Goal: Information Seeking & Learning: Check status

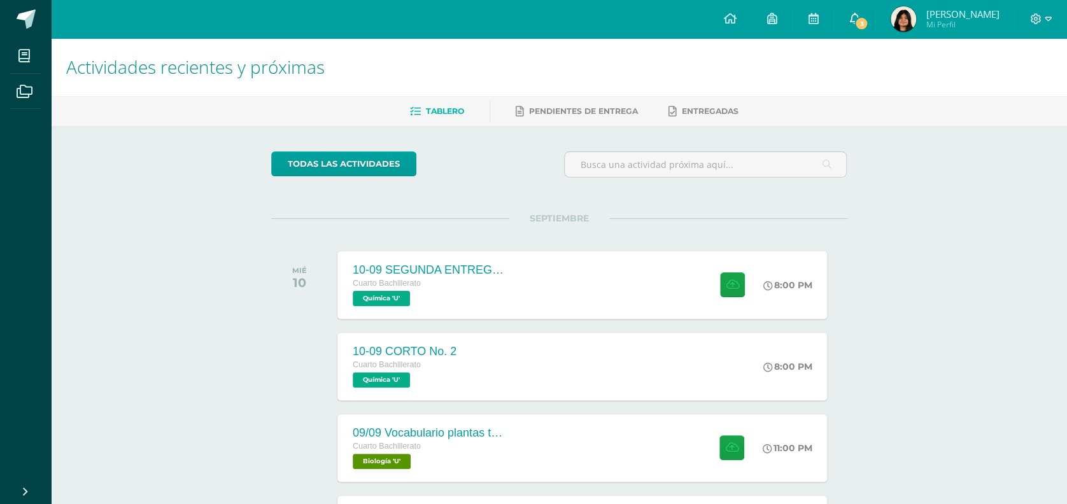
click at [809, 9] on link "3" at bounding box center [854, 19] width 41 height 38
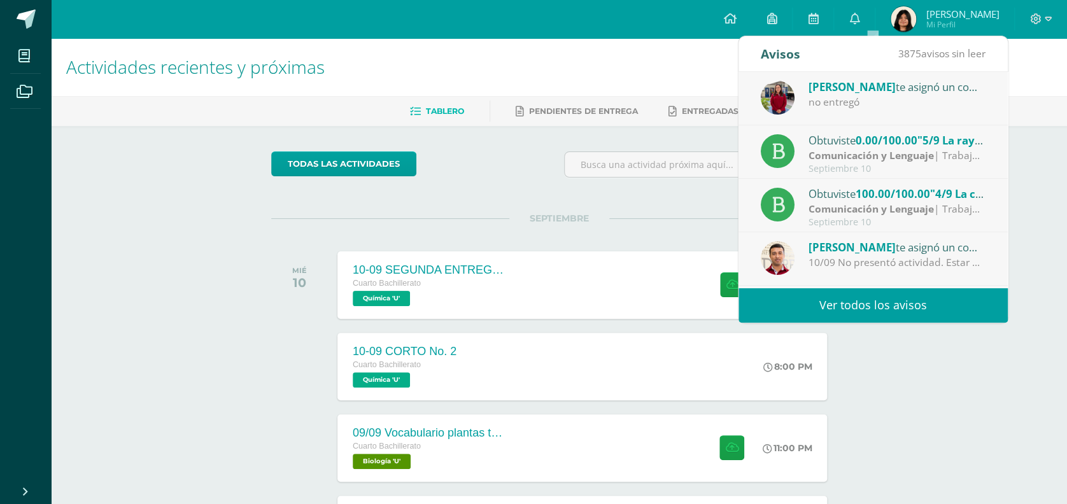
click at [809, 159] on strong "Comunicación y Lenguaje" at bounding box center [870, 155] width 125 height 14
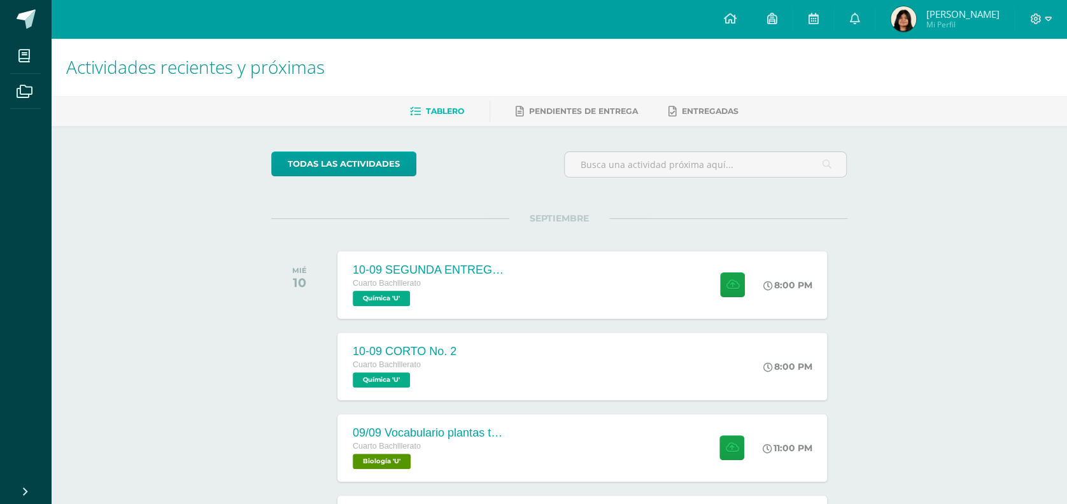
click at [809, 11] on img at bounding box center [902, 18] width 25 height 25
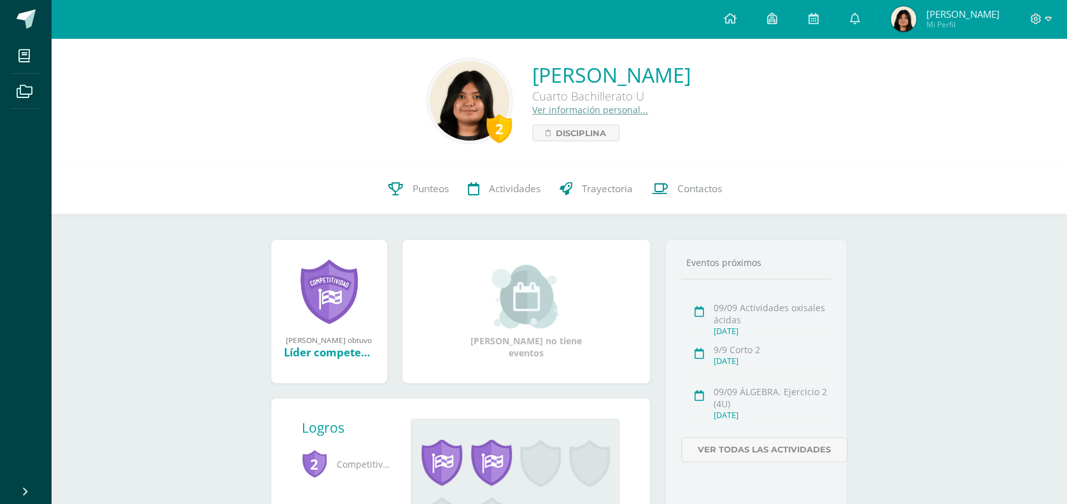
scroll to position [11, 0]
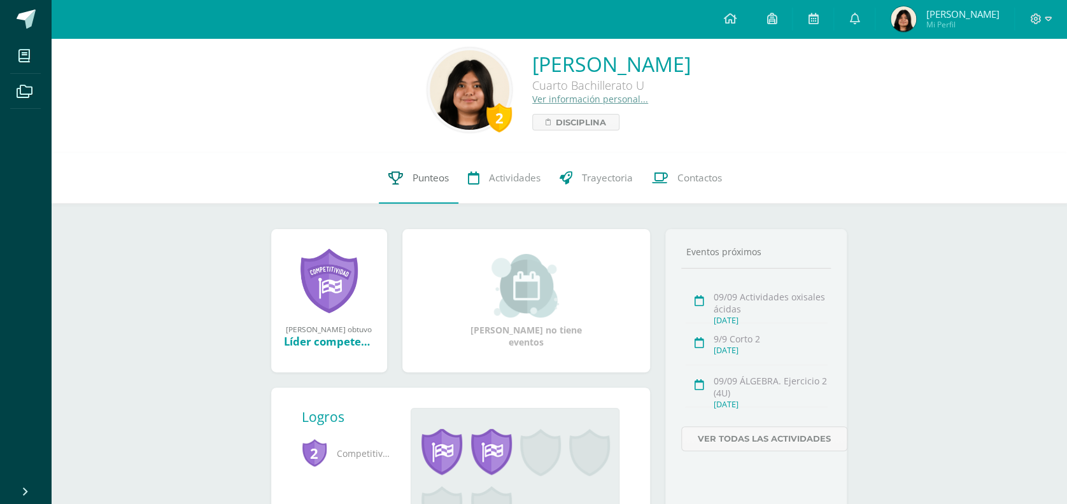
click at [433, 178] on span "Punteos" at bounding box center [430, 177] width 36 height 13
click at [474, 183] on icon at bounding box center [473, 177] width 11 height 13
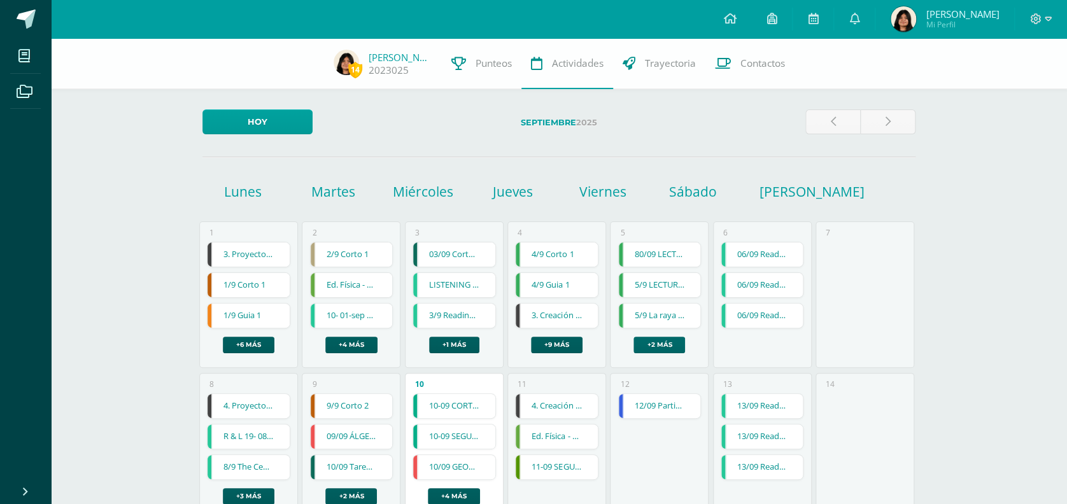
click at [664, 345] on link "+2 más" at bounding box center [659, 345] width 52 height 17
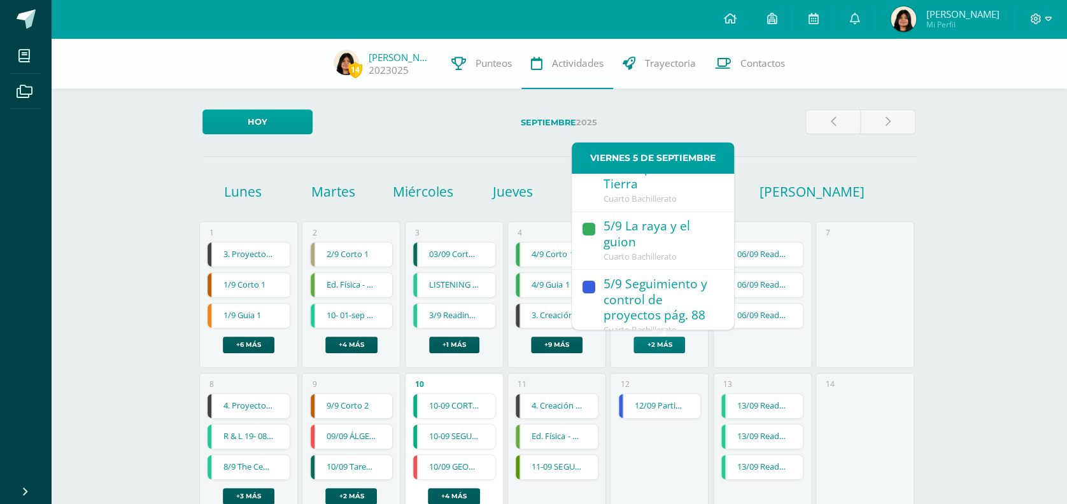
scroll to position [174, 0]
click at [673, 249] on span "Cuarto Bachillerato" at bounding box center [639, 254] width 73 height 11
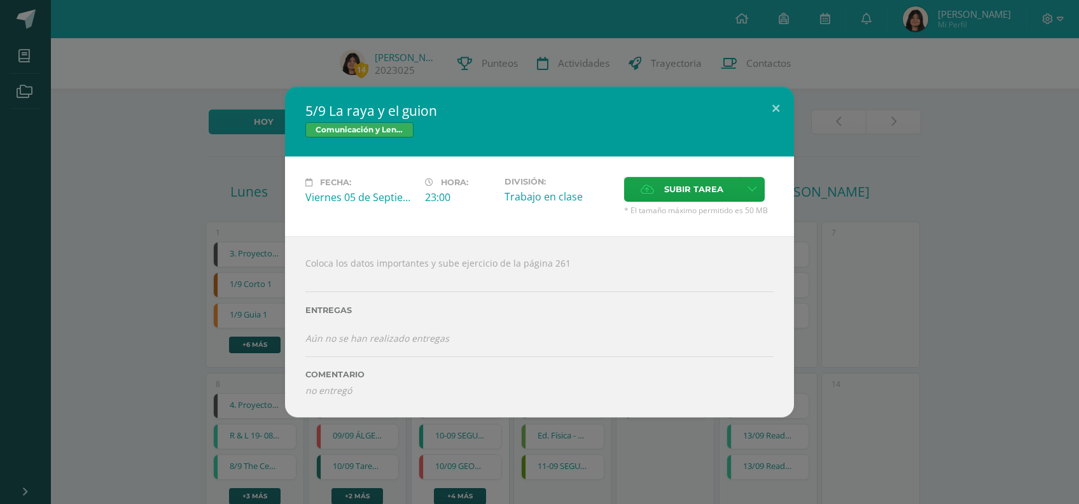
click at [915, 316] on div "5/9 La raya y el guion Comunicación y Lenguaje Fecha: Viernes 05 de Septiembre …" at bounding box center [539, 252] width 1069 height 330
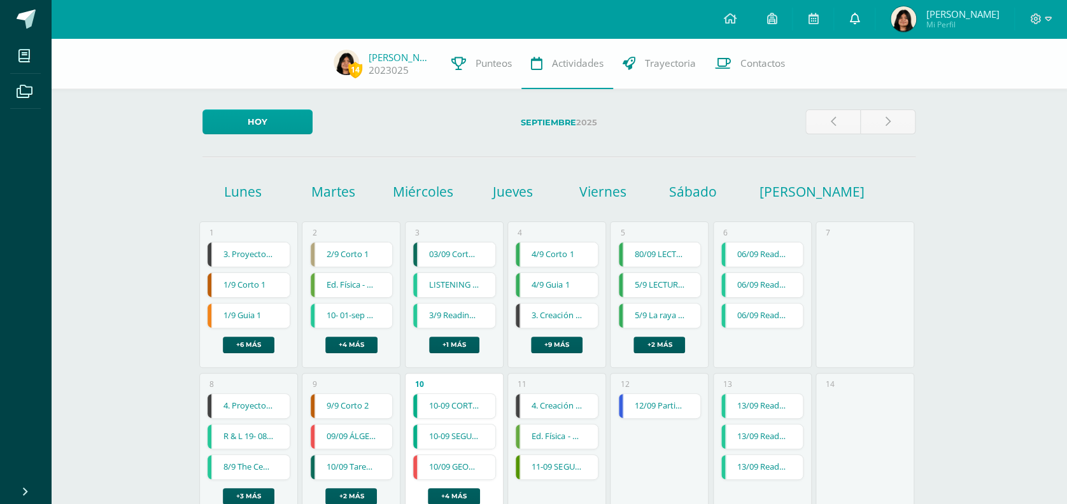
click at [872, 11] on link at bounding box center [854, 19] width 41 height 38
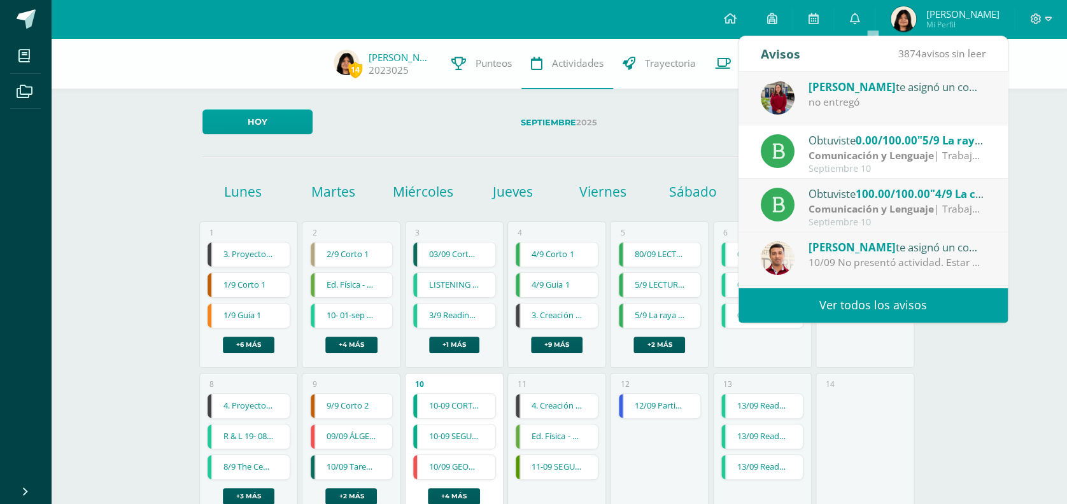
click at [885, 212] on strong "Comunicación y Lenguaje" at bounding box center [870, 209] width 125 height 14
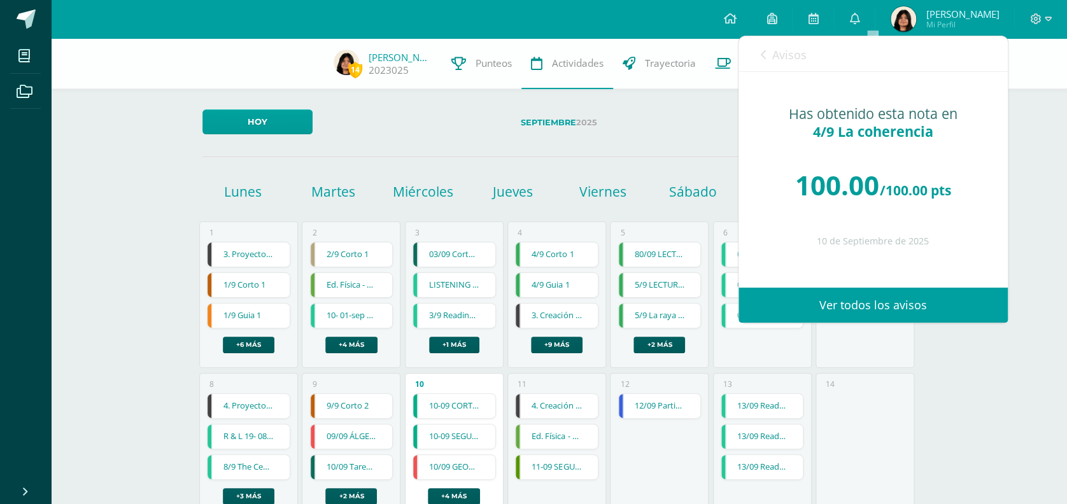
scroll to position [11, 0]
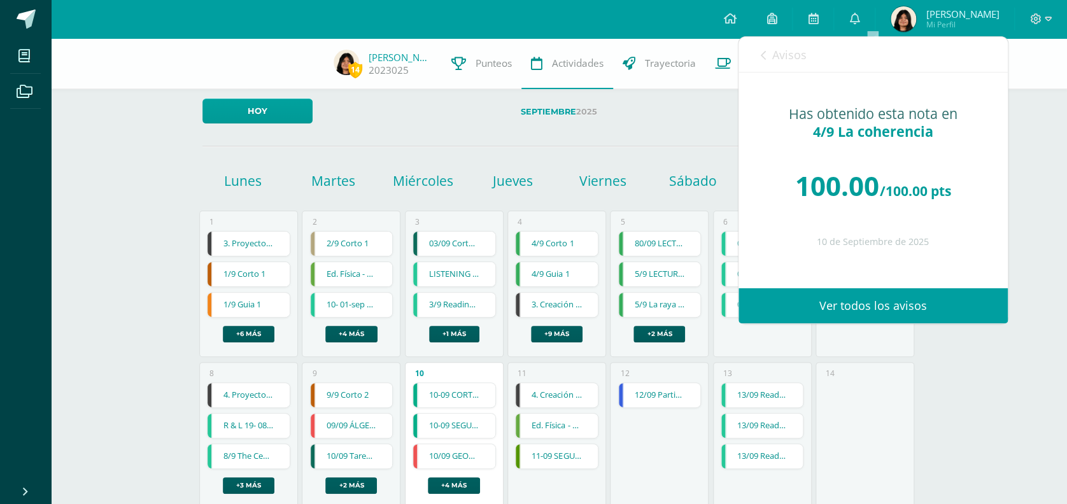
click at [794, 55] on span "Avisos" at bounding box center [789, 54] width 34 height 15
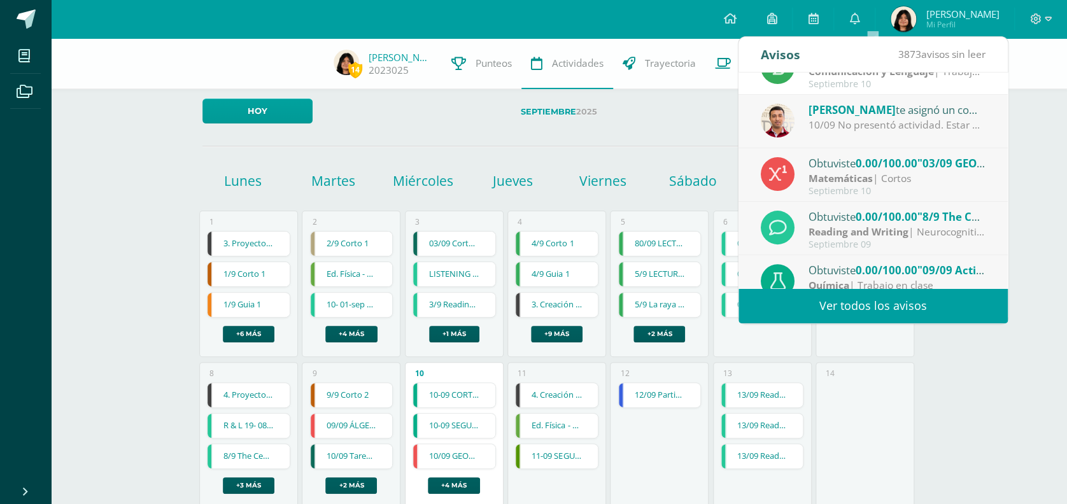
scroll to position [212, 0]
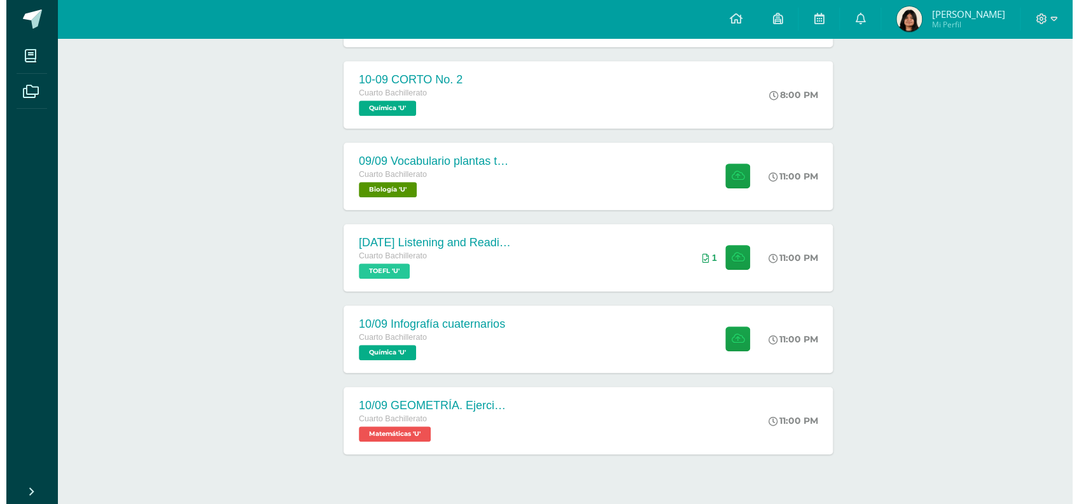
scroll to position [301, 0]
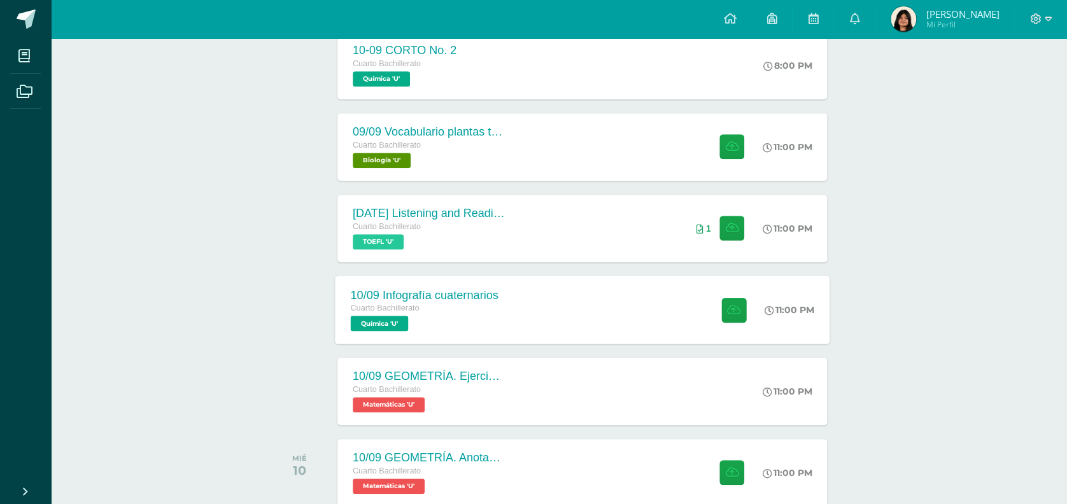
click at [586, 318] on div "10/09 Infografía cuaternarios Cuarto Bachillerato Química 'U' 11:00 PM [DATE] I…" at bounding box center [582, 310] width 495 height 68
